Goal: Task Accomplishment & Management: Manage account settings

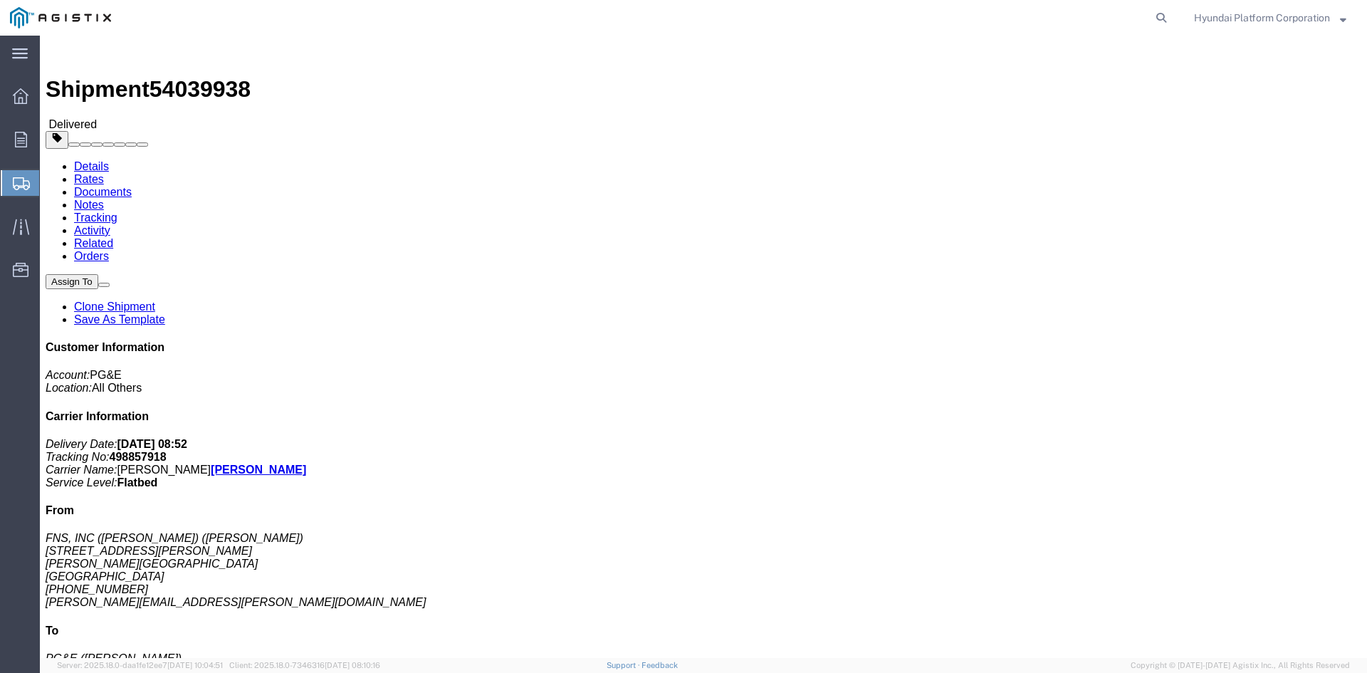
click div "Shipment 54039938 Delivered"
drag, startPoint x: 76, startPoint y: 33, endPoint x: 26, endPoint y: 19, distance: 51.8
click img
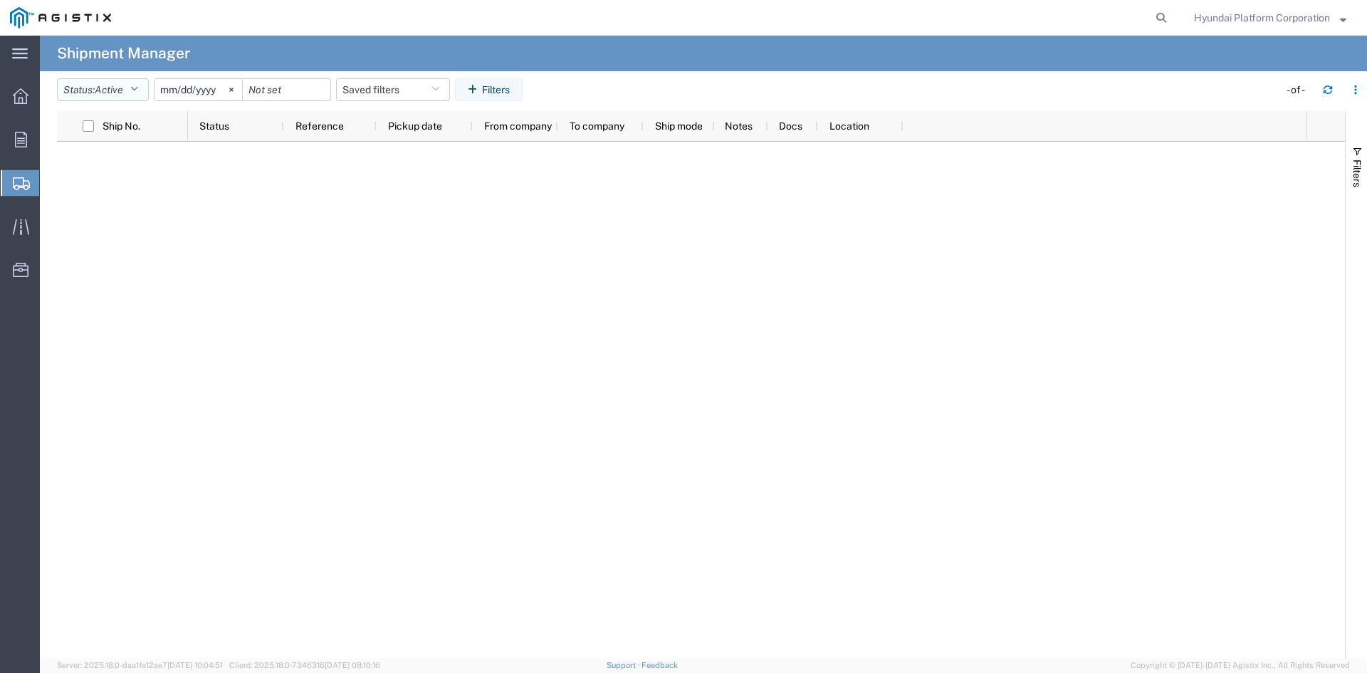
click at [123, 88] on span "Active" at bounding box center [109, 89] width 28 height 11
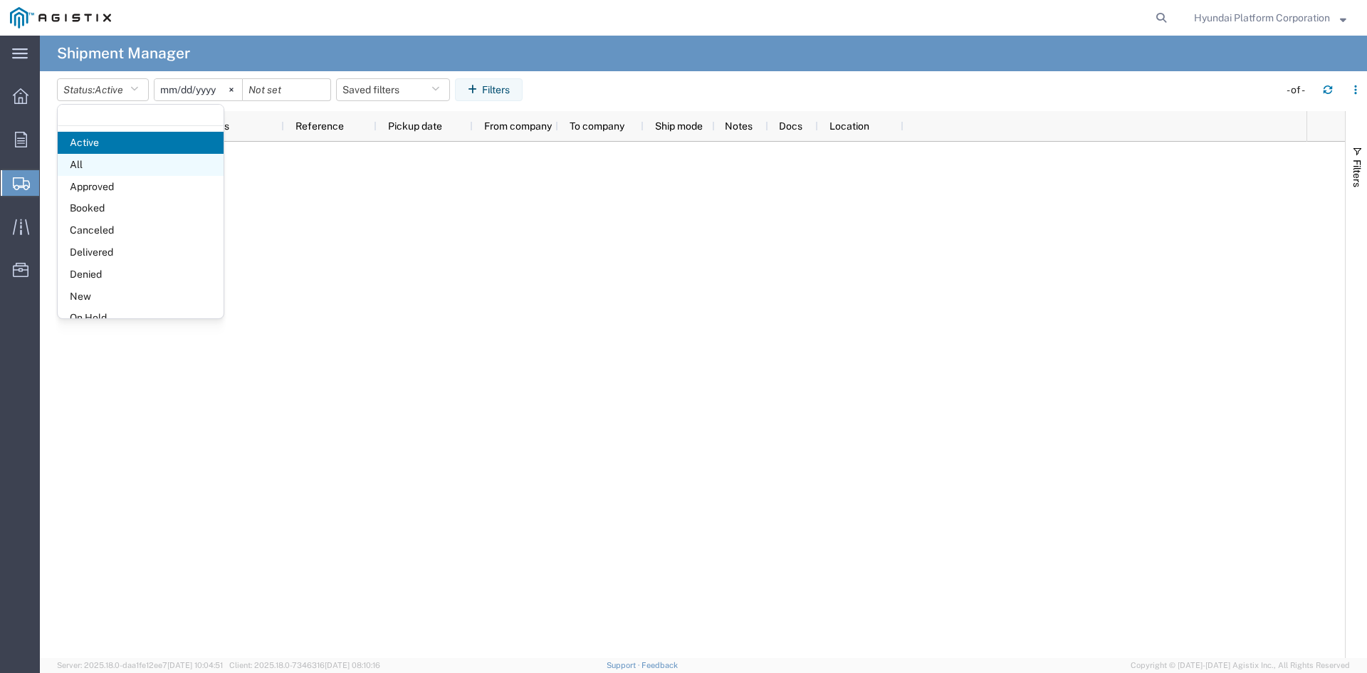
click at [120, 159] on span "All" at bounding box center [141, 165] width 166 height 22
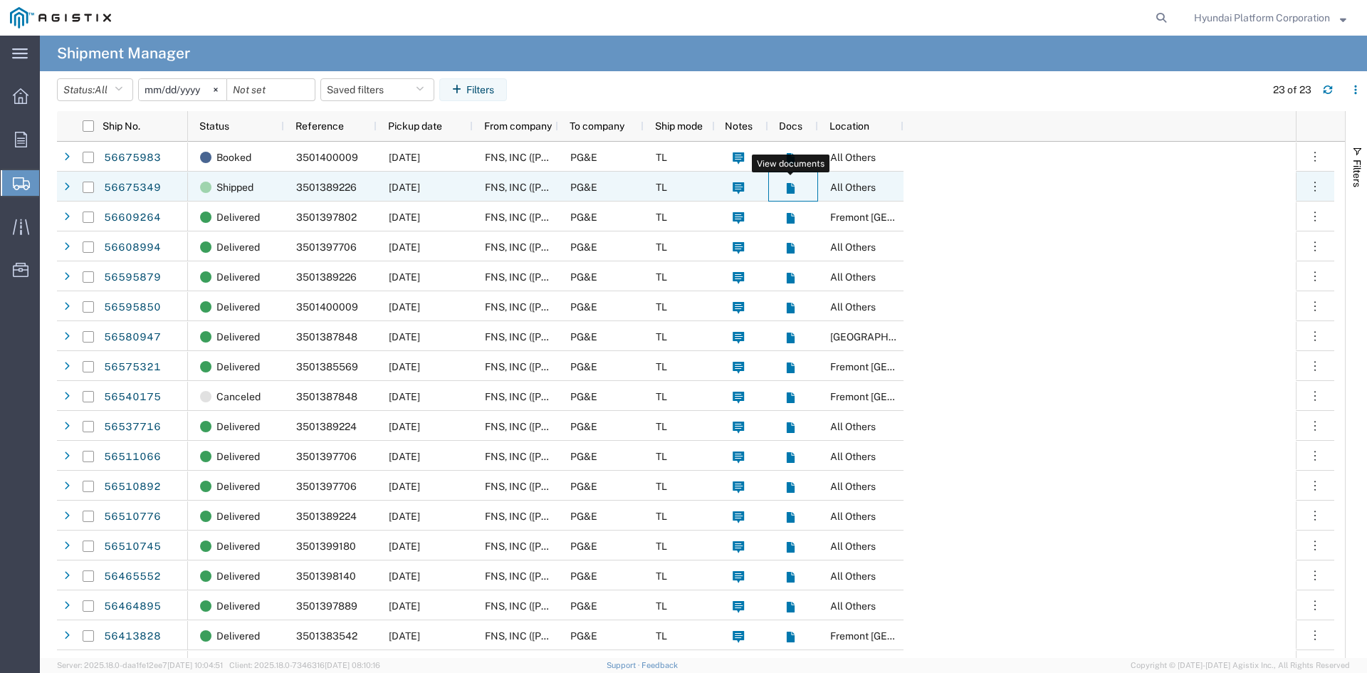
click at [789, 187] on icon at bounding box center [790, 188] width 8 height 11
click at [135, 194] on link "56675349" at bounding box center [132, 188] width 58 height 23
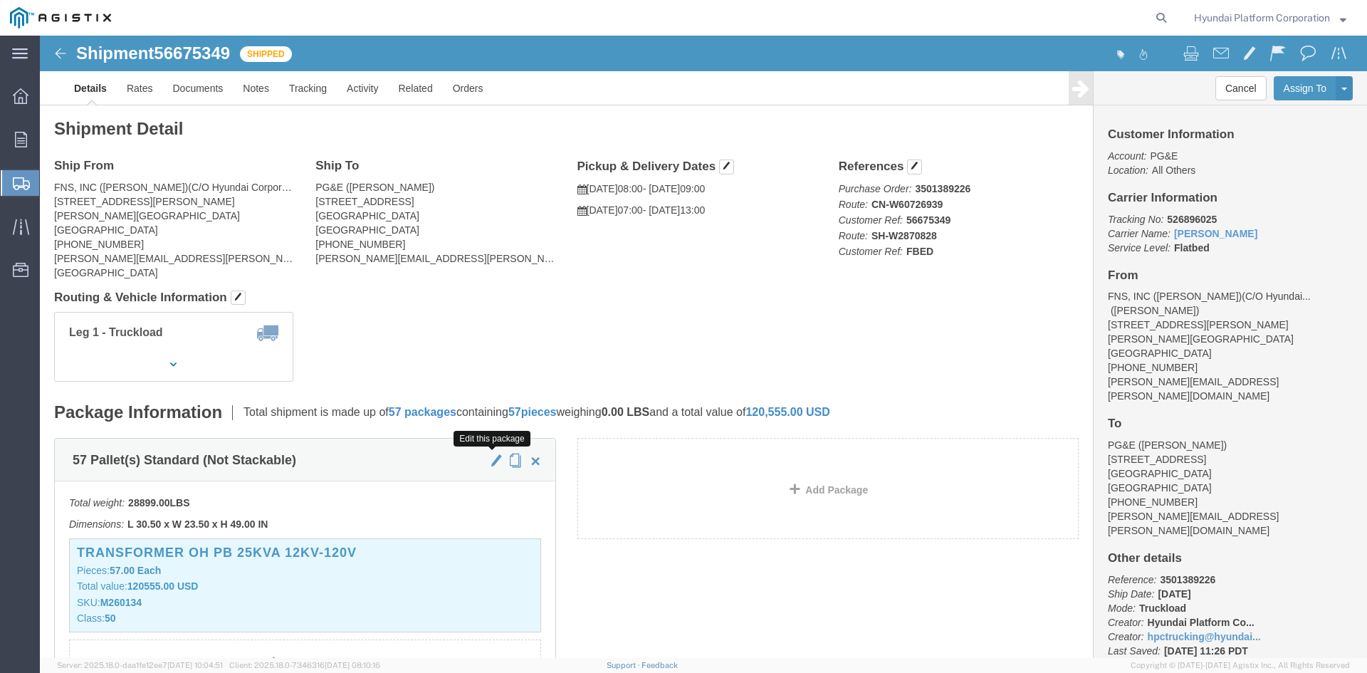
click span "button"
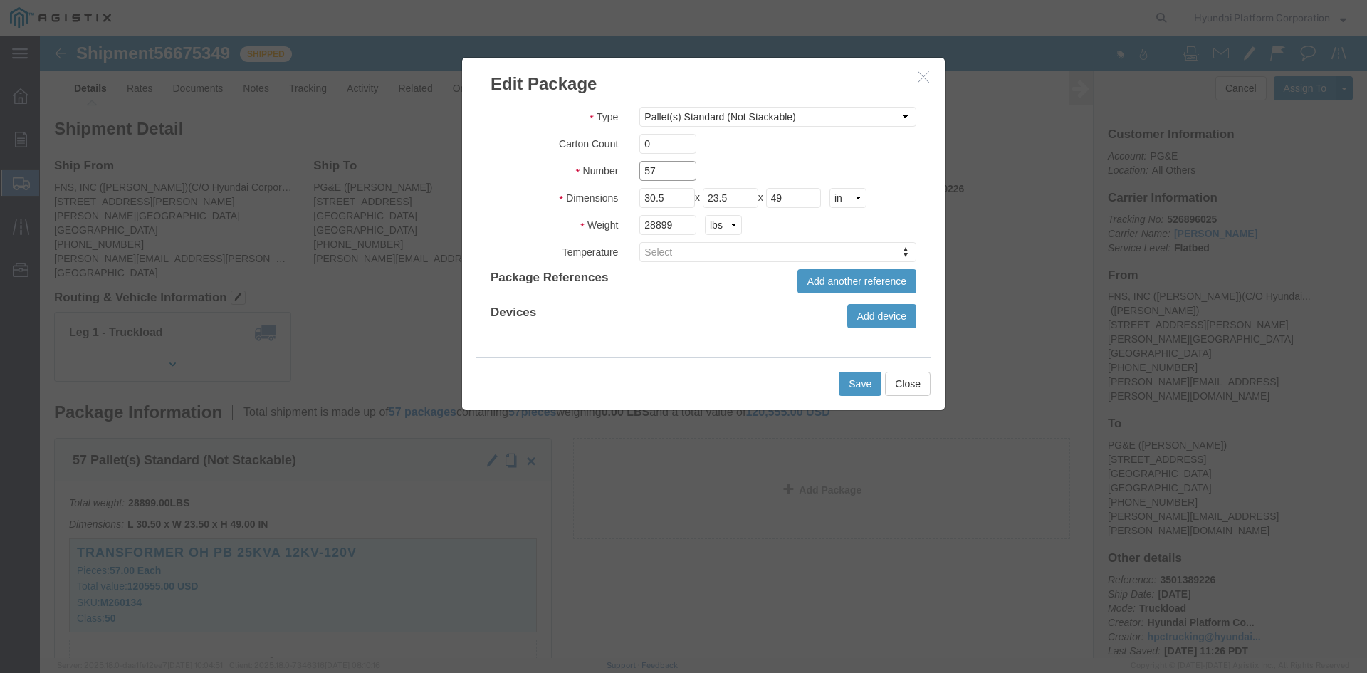
click input "57"
type input "54"
click div "54"
click input "28899"
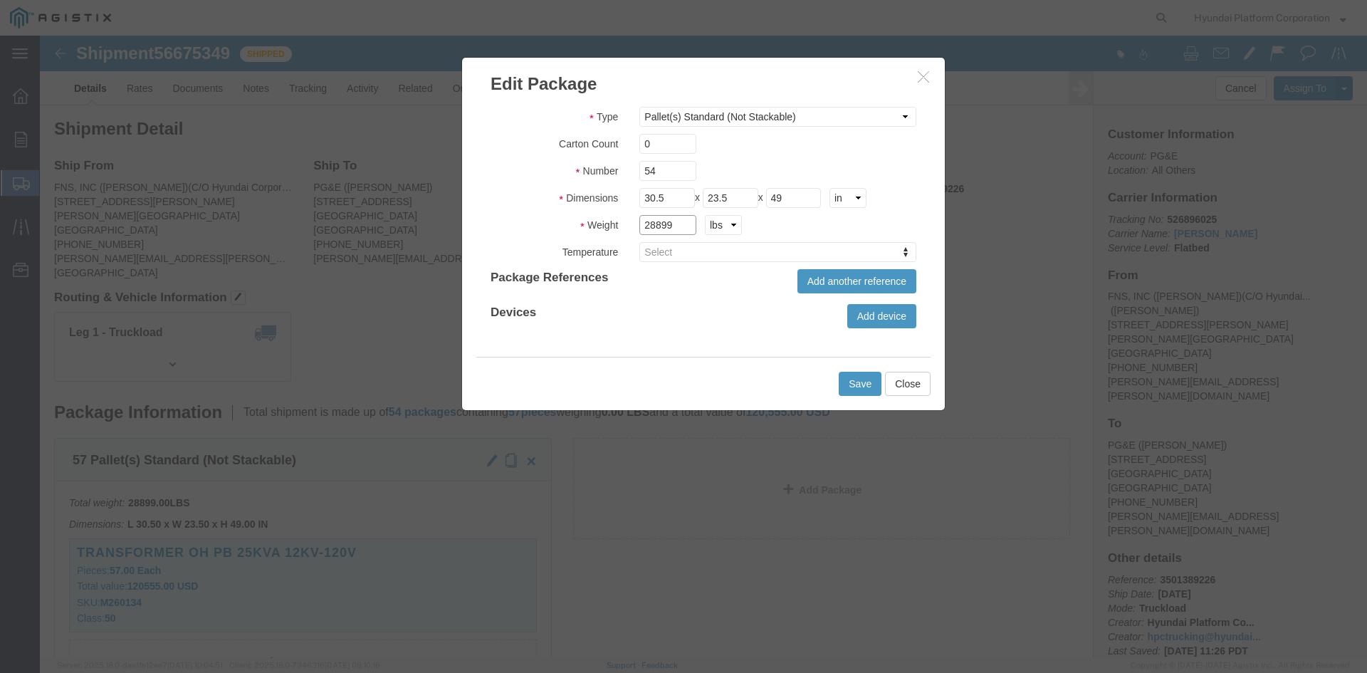
click input "28899"
type input "27378"
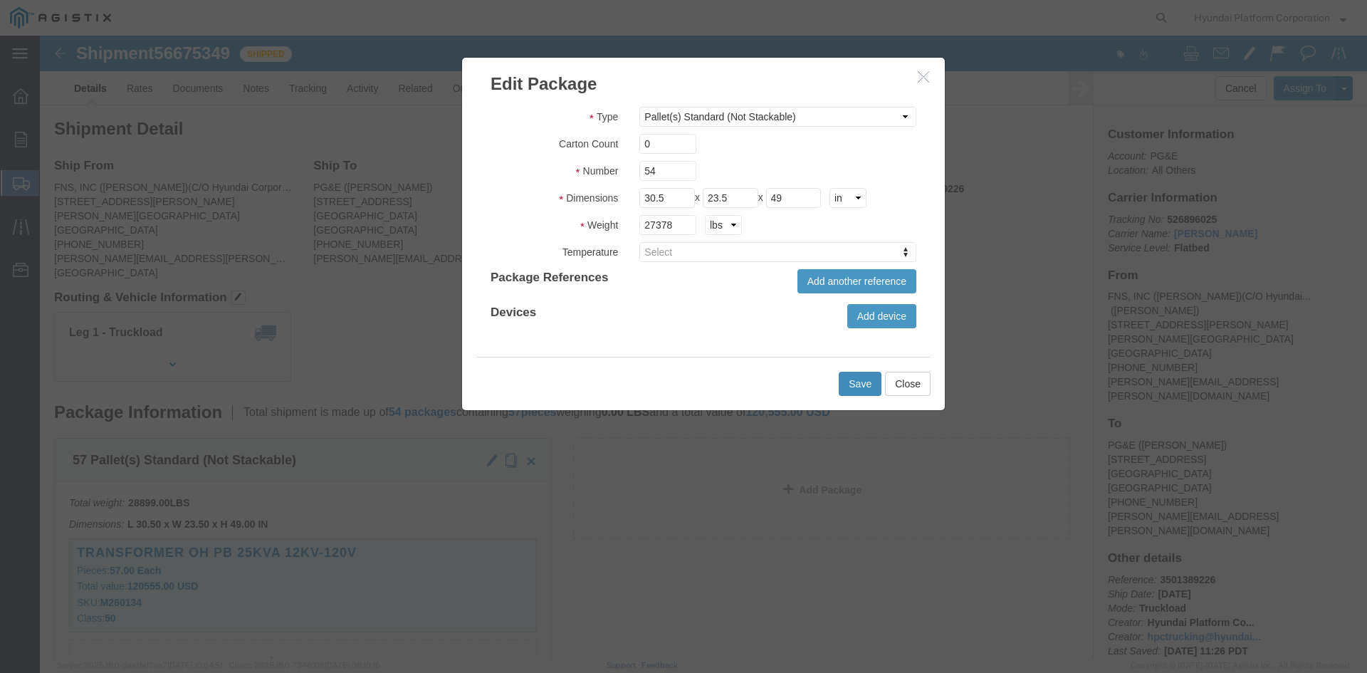
click button "Save"
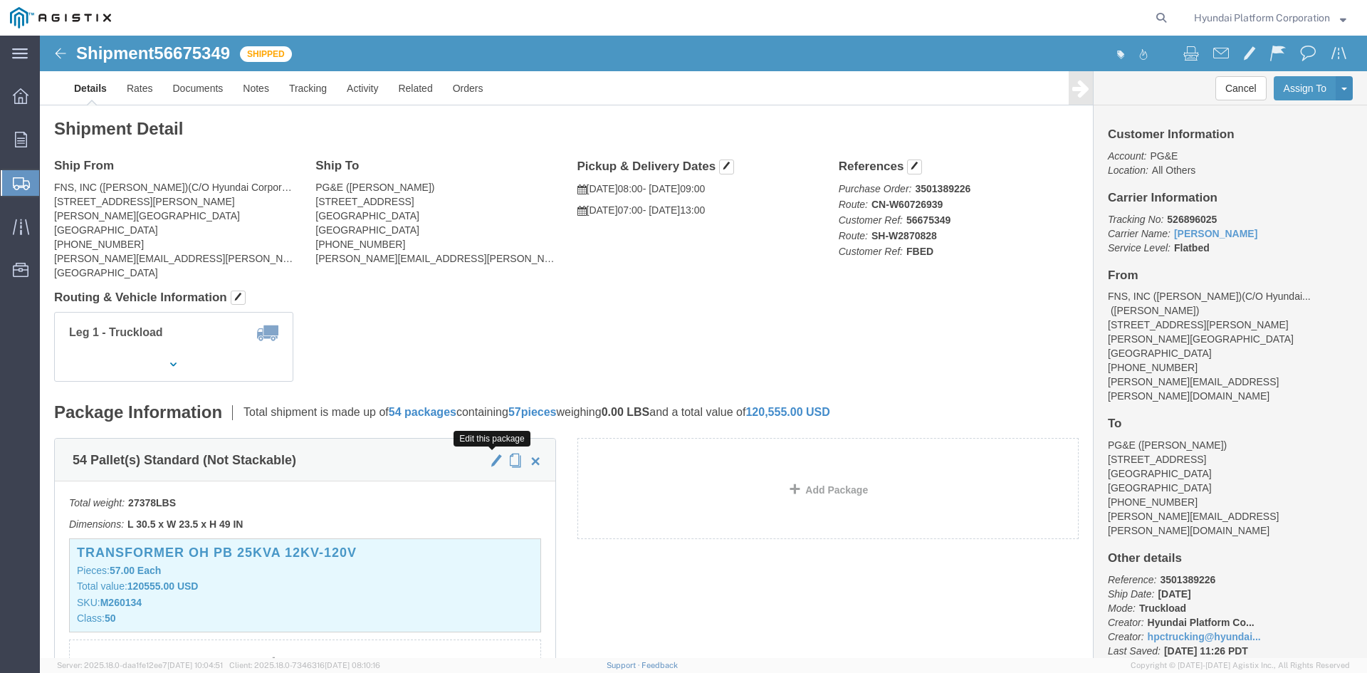
click span "button"
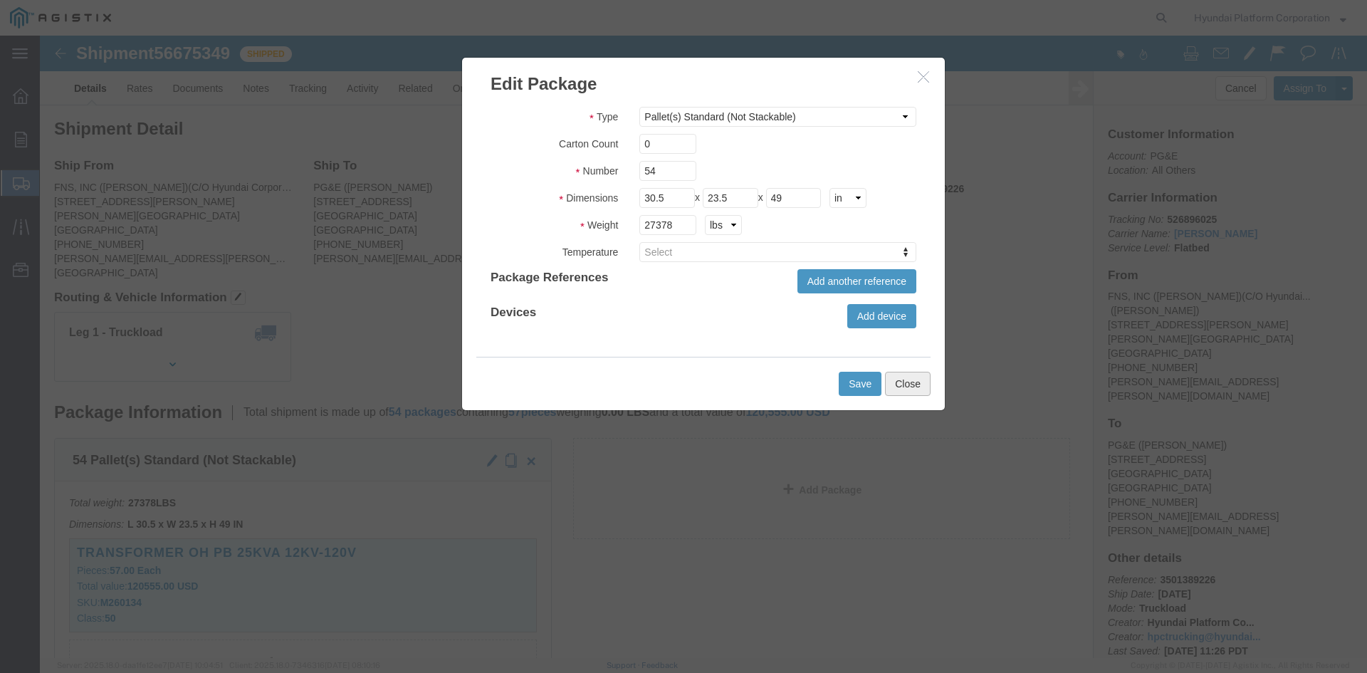
click button "Close"
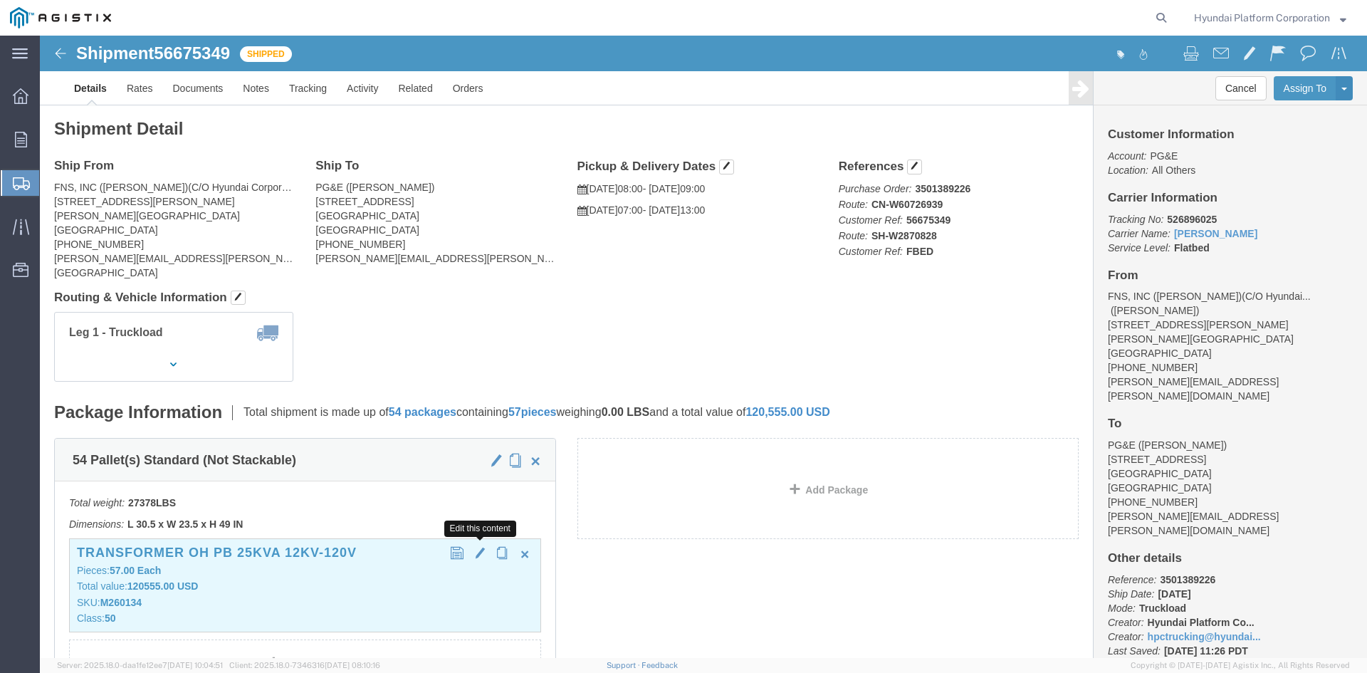
click span "button"
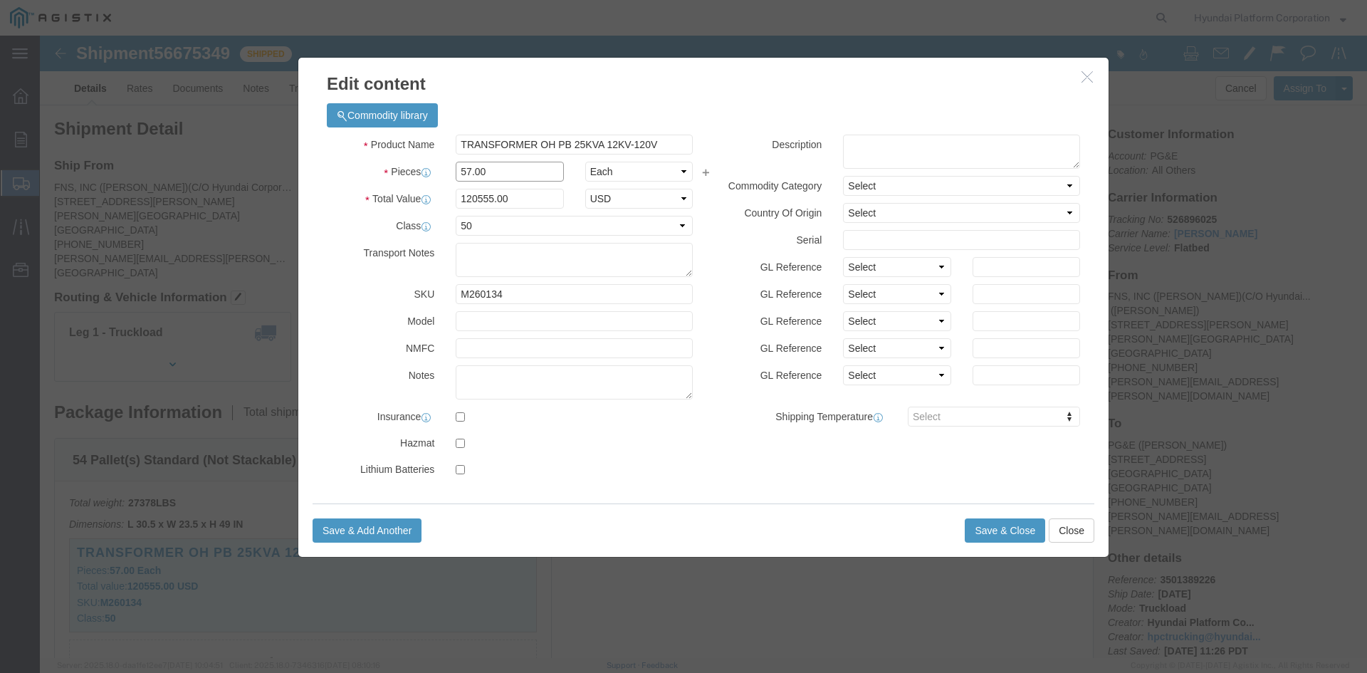
click input "57.00"
type input "54.00"
type input "114210"
click label "Commodity Category"
click button "Save & Close"
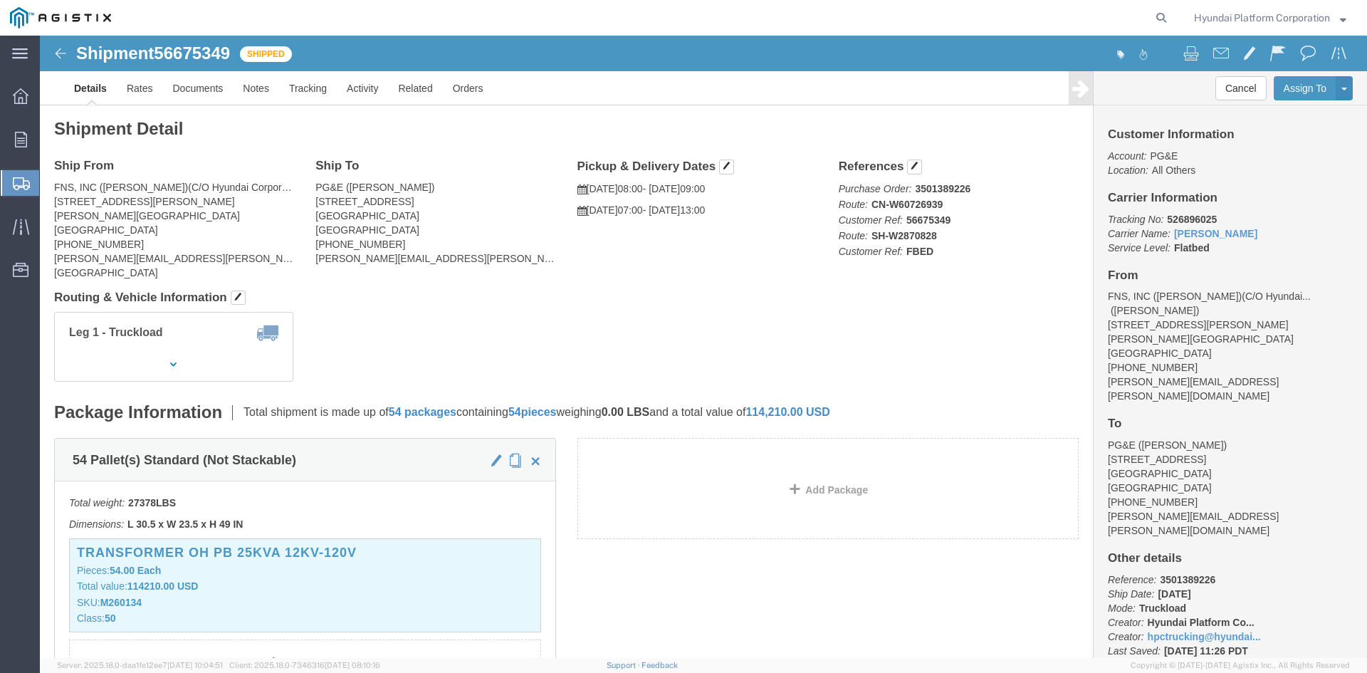
click img
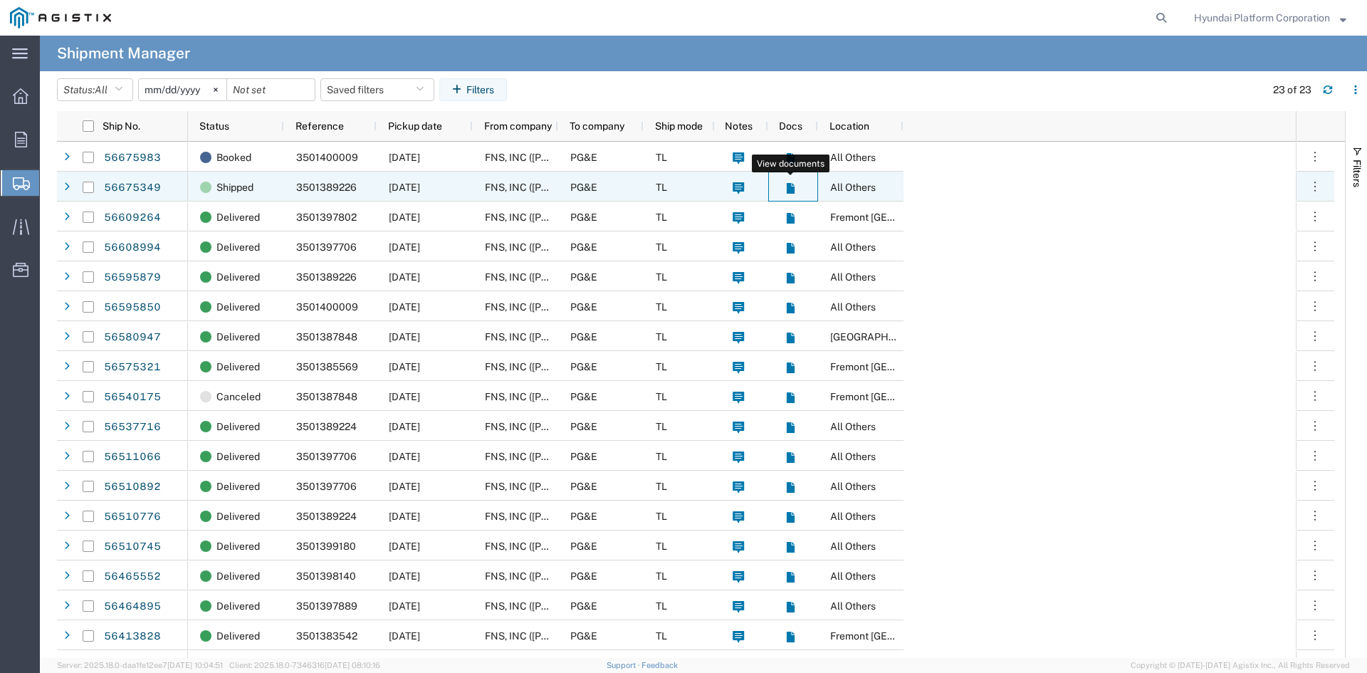
click at [793, 190] on icon at bounding box center [790, 188] width 8 height 11
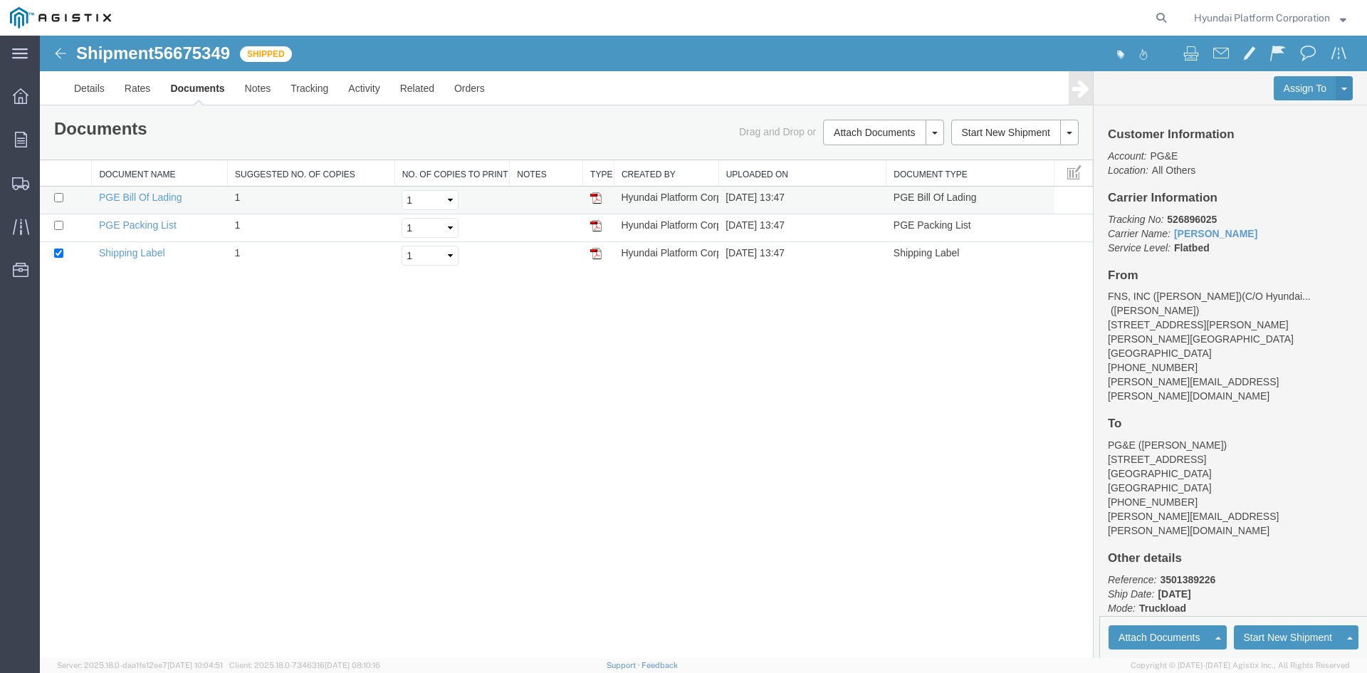
click at [598, 200] on img at bounding box center [595, 197] width 11 height 11
